Goal: Task Accomplishment & Management: Complete application form

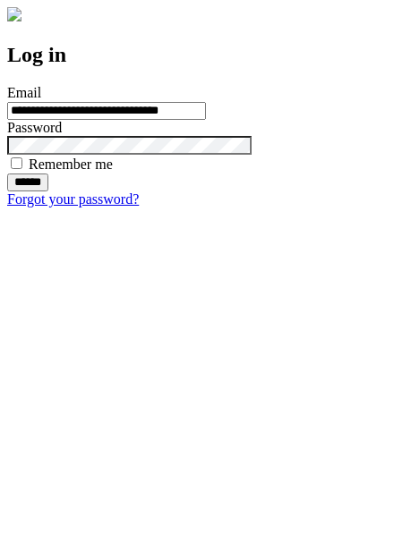
type input "**********"
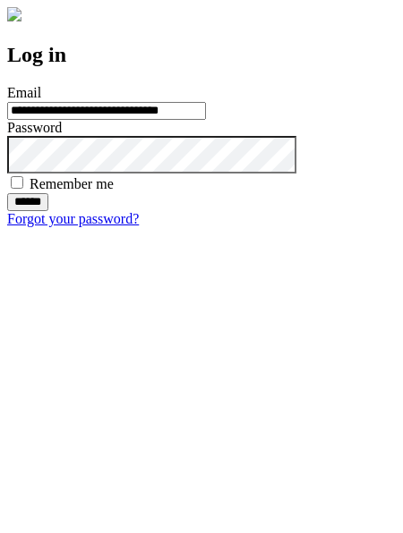
click at [48, 211] on input "******" at bounding box center [27, 202] width 41 height 18
